Goal: Information Seeking & Learning: Learn about a topic

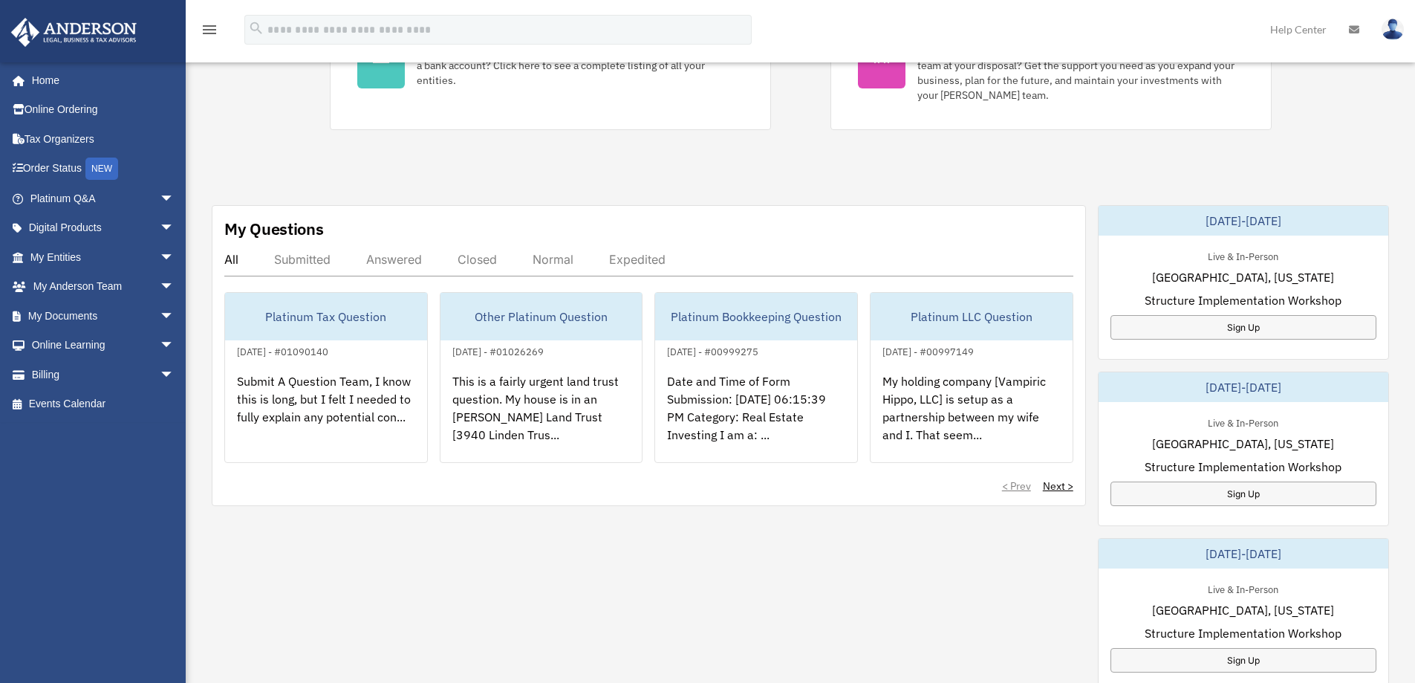
scroll to position [371, 0]
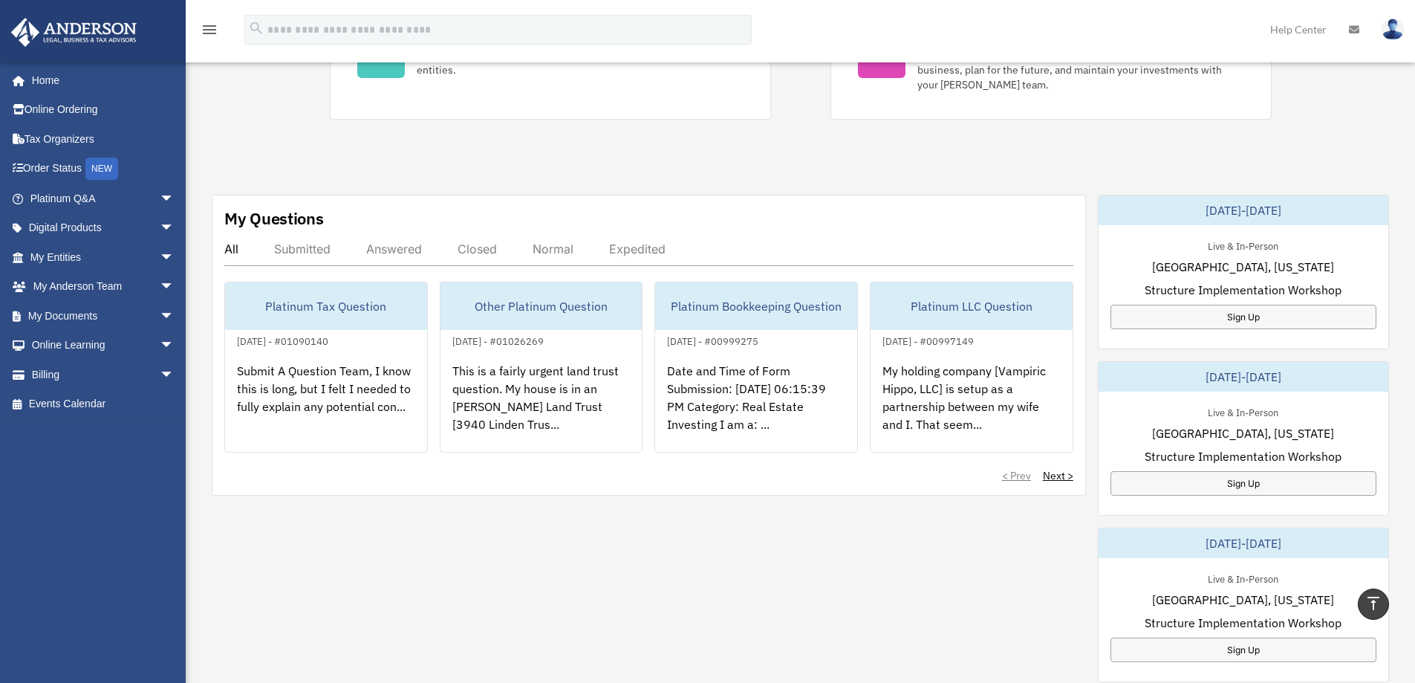
click at [302, 247] on div "Submitted" at bounding box center [302, 248] width 56 height 15
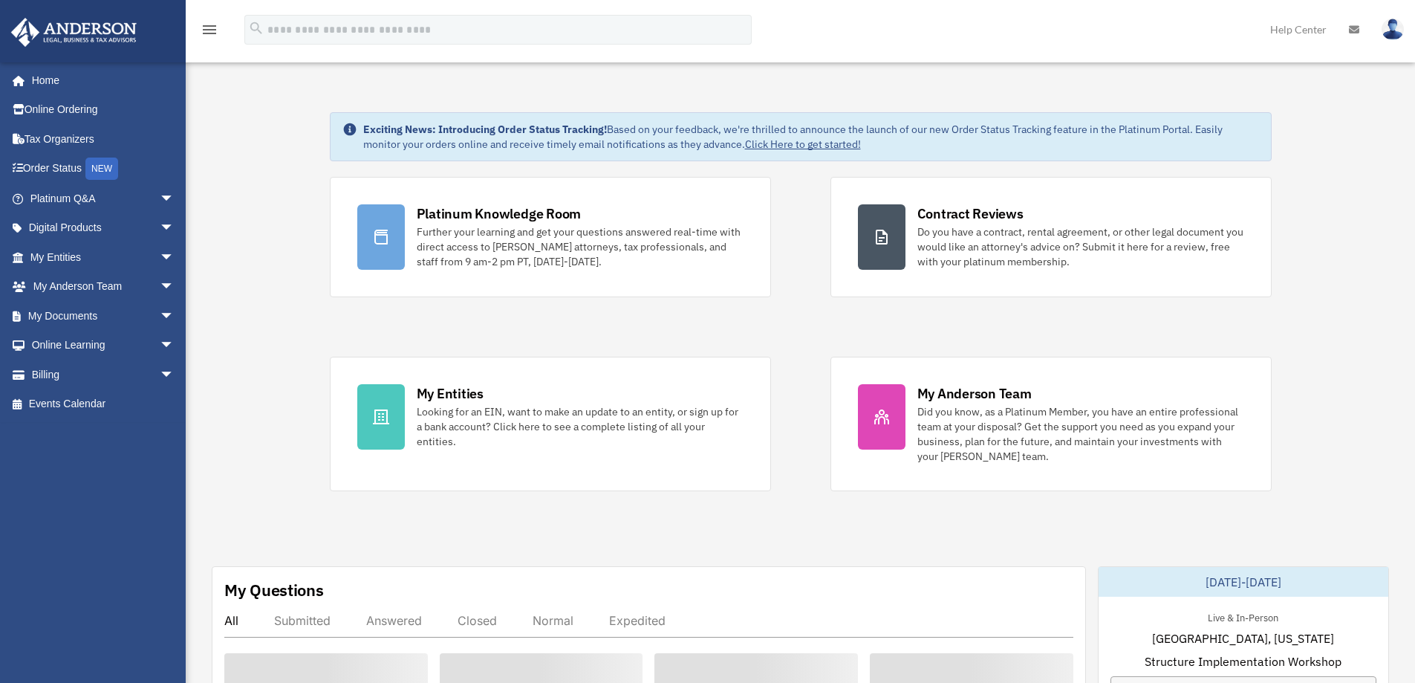
scroll to position [371, 0]
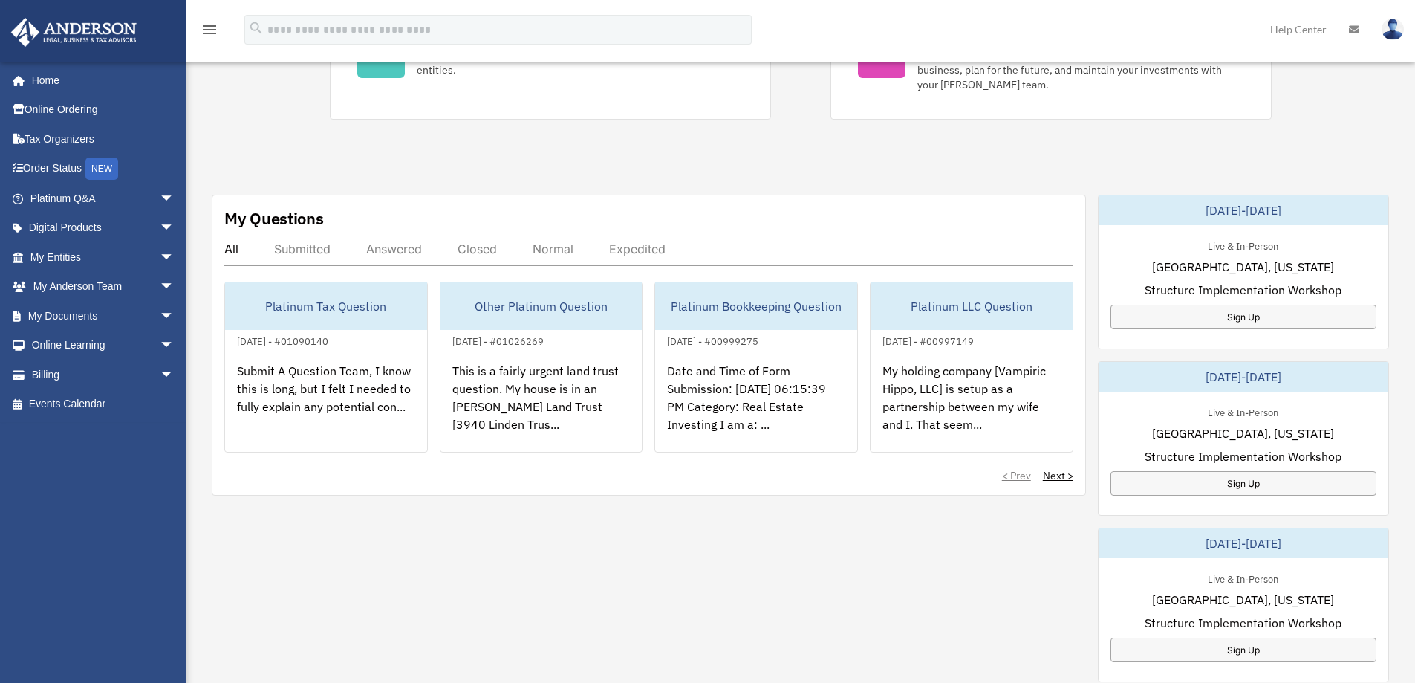
click at [315, 246] on div "Submitted" at bounding box center [302, 248] width 56 height 15
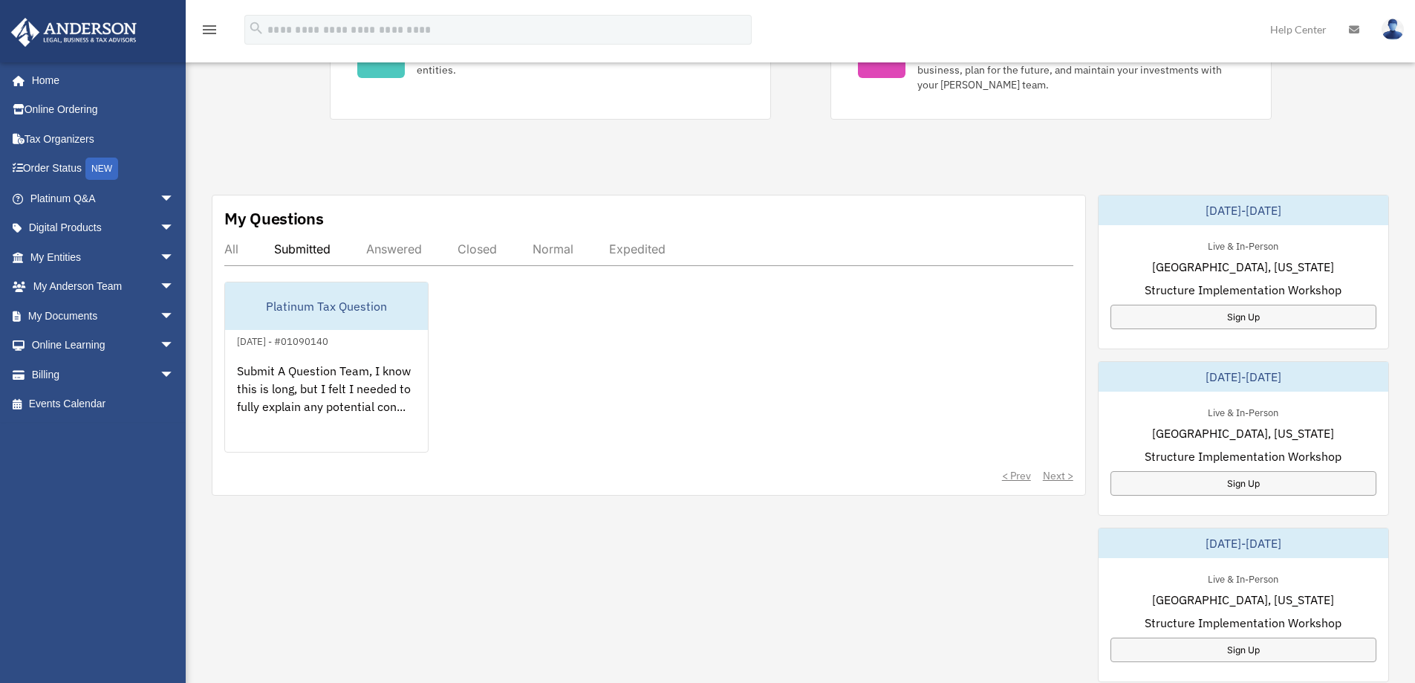
click at [233, 247] on div "All" at bounding box center [231, 248] width 14 height 15
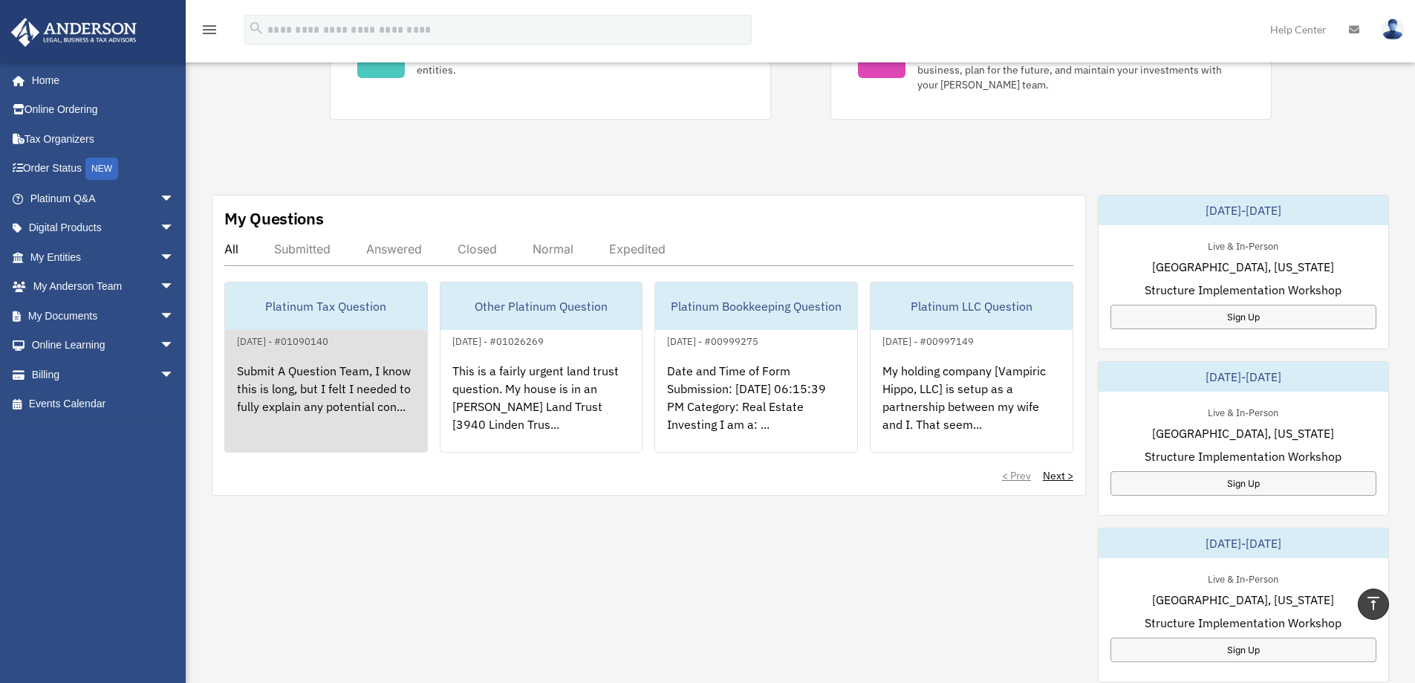
click at [330, 395] on div "Submit A Question Team, I know this is long, but I felt I needed to fully expla…" at bounding box center [326, 408] width 202 height 116
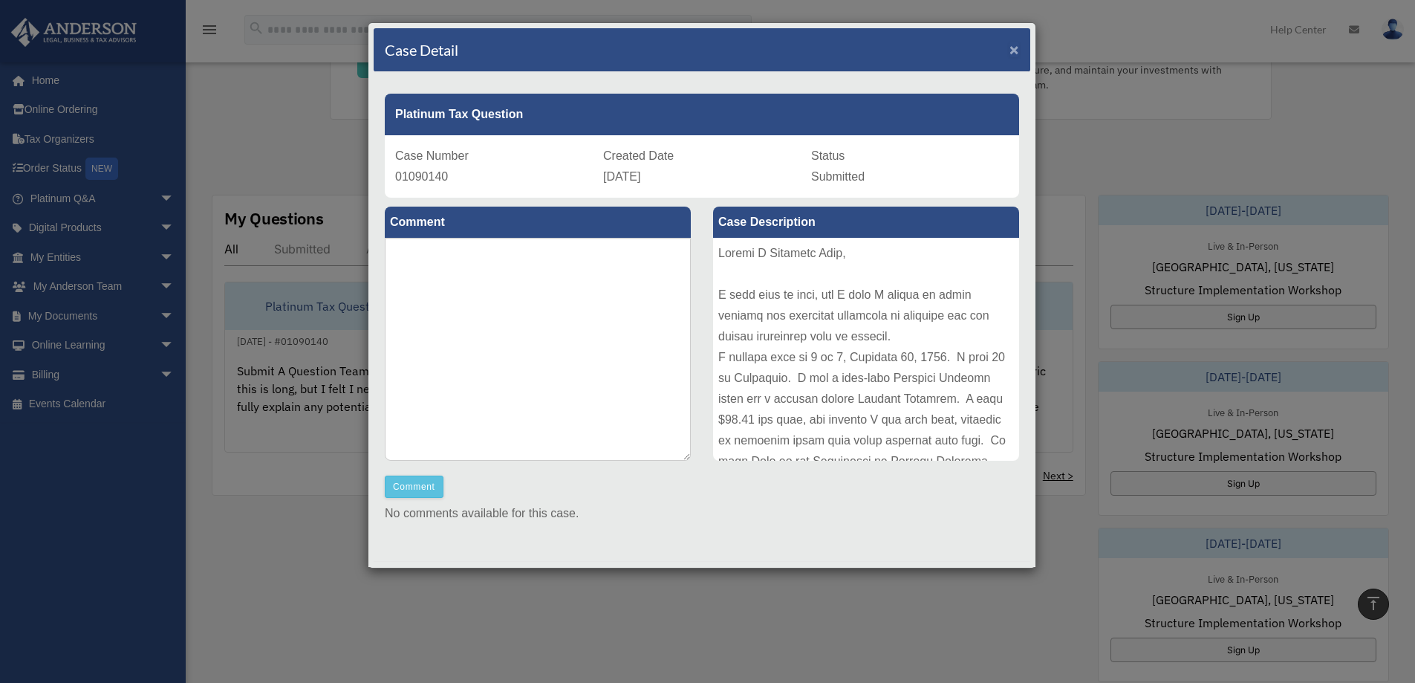
click at [1009, 50] on span "×" at bounding box center [1014, 49] width 10 height 17
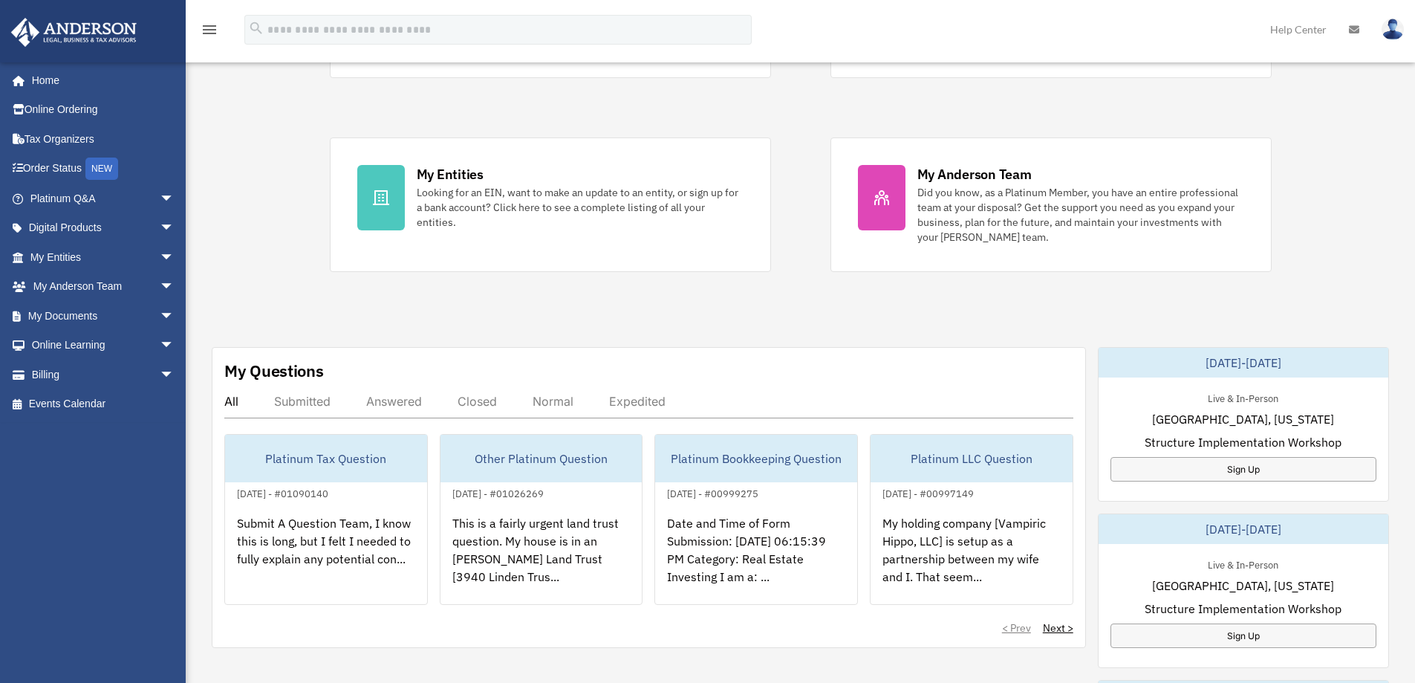
scroll to position [223, 0]
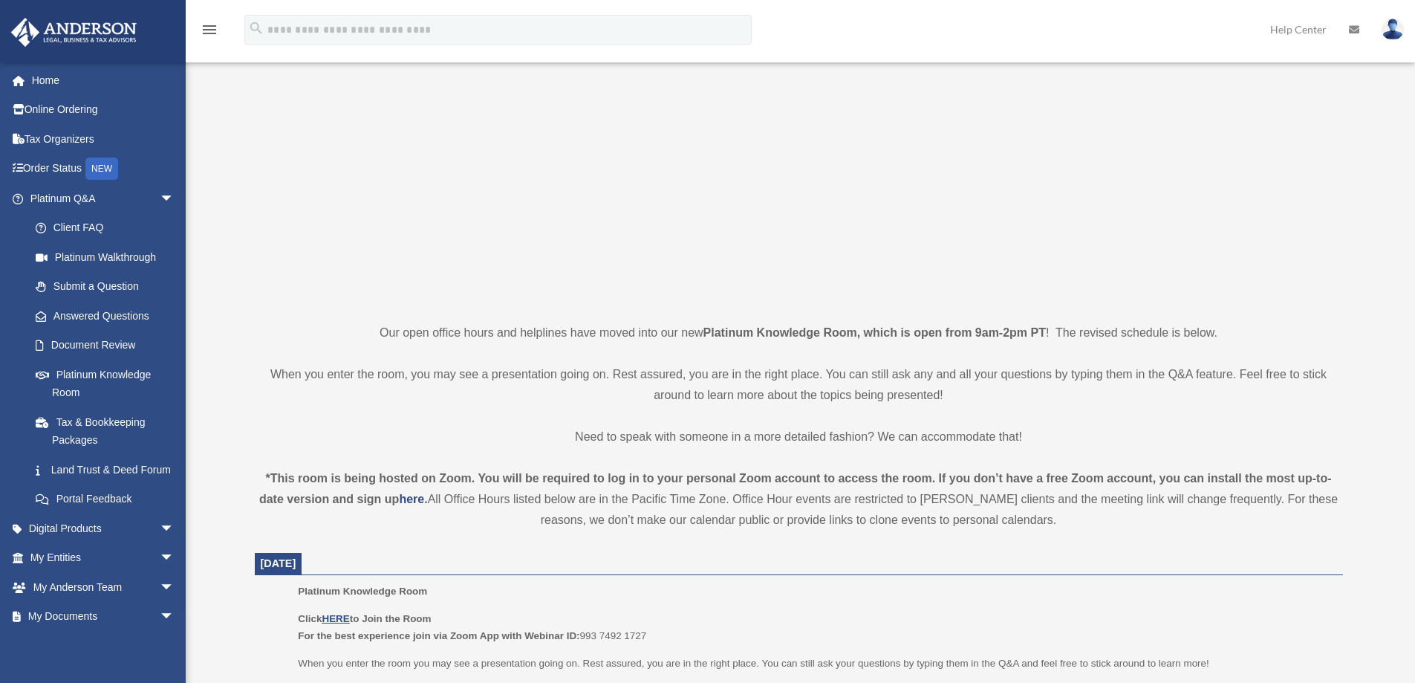
scroll to position [149, 0]
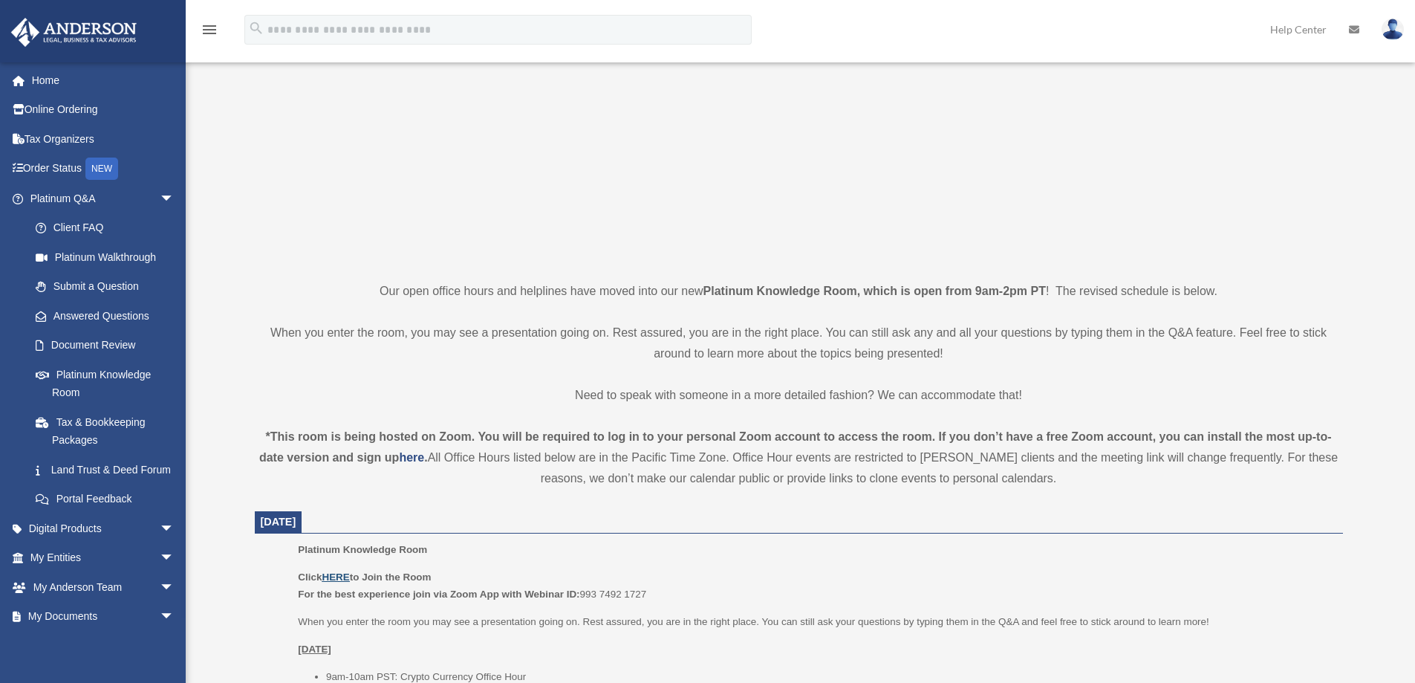
click at [338, 575] on u "HERE" at bounding box center [335, 576] width 27 height 11
